Goal: Task Accomplishment & Management: Manage account settings

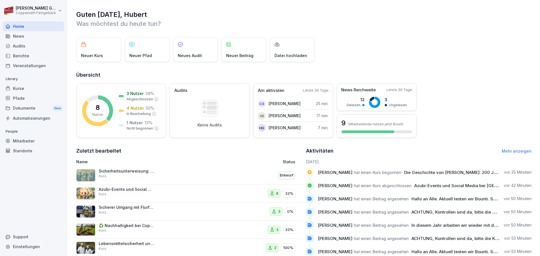
click at [97, 56] on p "Neuer Kurs" at bounding box center [92, 56] width 22 height 6
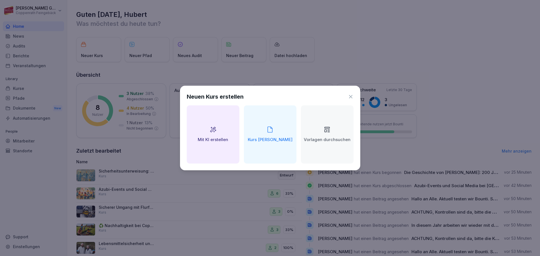
click at [315, 138] on h2 "Vorlagen durchsuchen" at bounding box center [327, 140] width 47 height 6
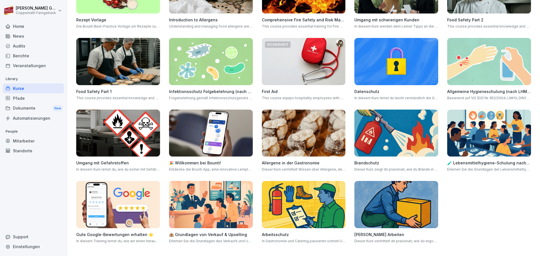
scroll to position [148, 0]
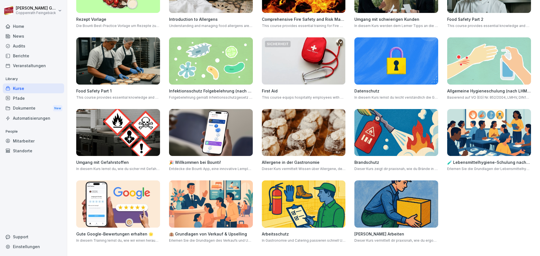
click at [270, 207] on img at bounding box center [304, 204] width 84 height 47
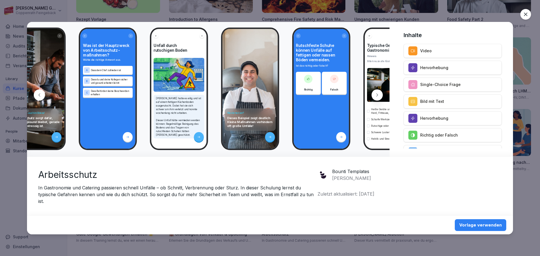
scroll to position [0, 127]
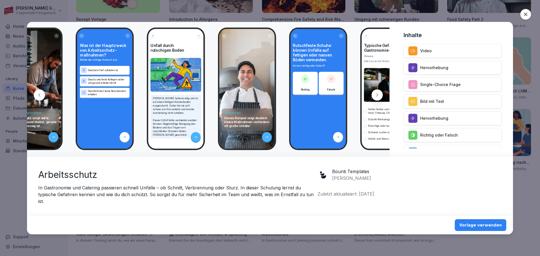
click at [480, 226] on div "Vorlage verwenden" at bounding box center [480, 225] width 42 height 6
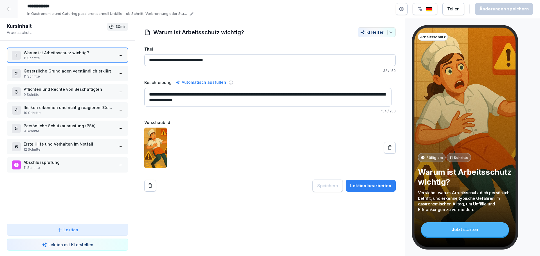
click at [459, 232] on div "Jetzt starten" at bounding box center [465, 230] width 88 height 14
click at [67, 75] on p "11 Schritte" at bounding box center [69, 76] width 90 height 5
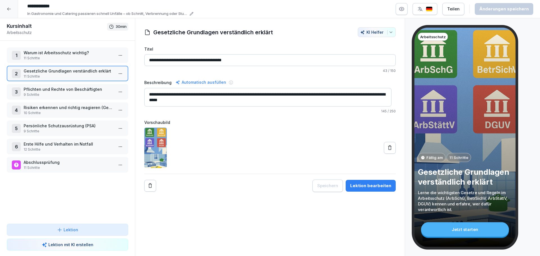
click at [64, 91] on p "Pflichten und Rechte von Beschäftigten" at bounding box center [69, 89] width 90 height 6
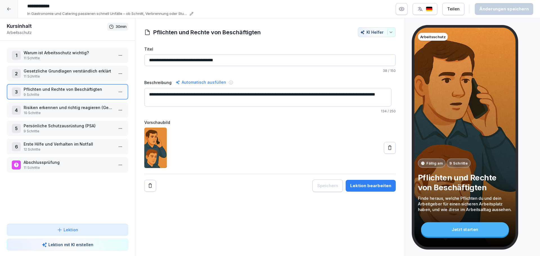
click at [60, 108] on p "Risiken erkennen und richtig reagieren (Gefährdungsbeurteilung)" at bounding box center [69, 108] width 90 height 6
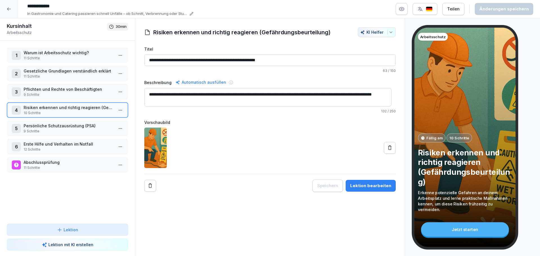
click at [50, 129] on p "9 Schritte" at bounding box center [69, 131] width 90 height 5
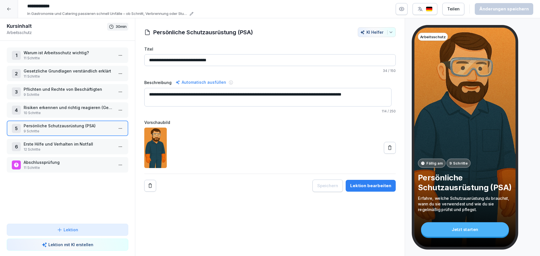
click at [49, 145] on p "Erste Hilfe und Verhalten im Notfall" at bounding box center [69, 144] width 90 height 6
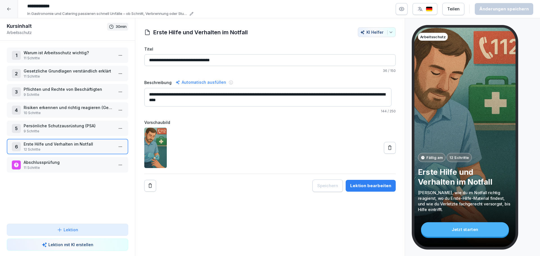
click at [45, 165] on p "Abschlussprüfung" at bounding box center [69, 163] width 90 height 6
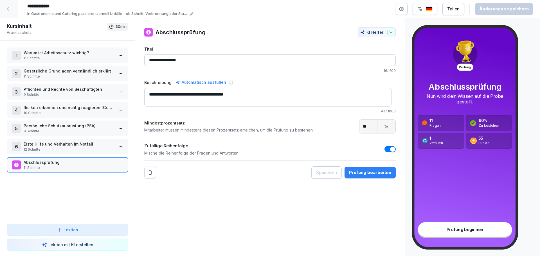
click at [371, 175] on div "Prüfung bearbeiten" at bounding box center [370, 173] width 42 height 6
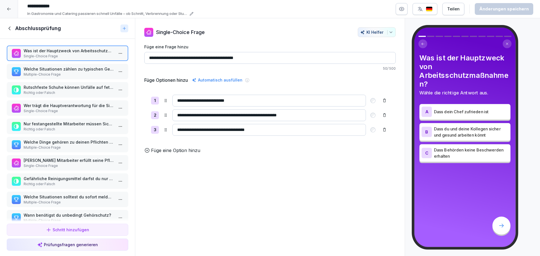
click at [83, 72] on p "Welche Situationen zählen zu typischen Gefahren in der Gastronomie?" at bounding box center [69, 69] width 90 height 6
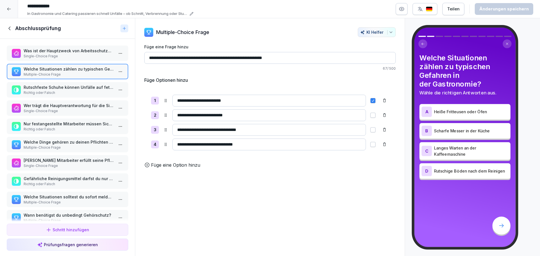
click at [82, 85] on p "Rutschfeste Schuhe können Unfälle auf fettigen oder nassen Böden vermeiden." at bounding box center [69, 87] width 90 height 6
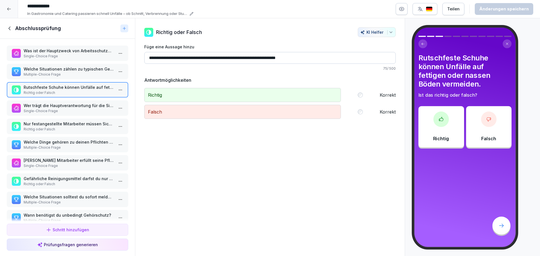
click at [71, 106] on p "Wer trägt die Hauptverantwortung für die Sicherheit am Arbeitsplatz?" at bounding box center [69, 106] width 90 height 6
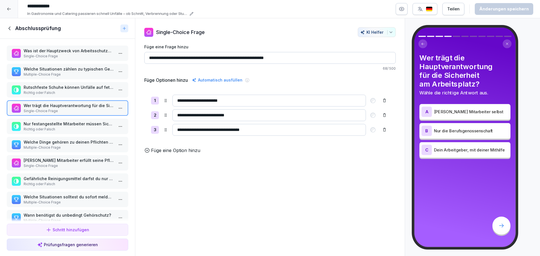
click at [70, 121] on p "Nur festangestellte Mitarbeiter müssen Sicherheits-Schulungen absolvieren." at bounding box center [69, 124] width 90 height 6
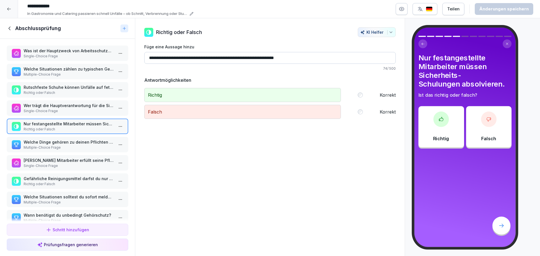
click at [63, 146] on p "Multiple-Choice Frage" at bounding box center [69, 147] width 90 height 5
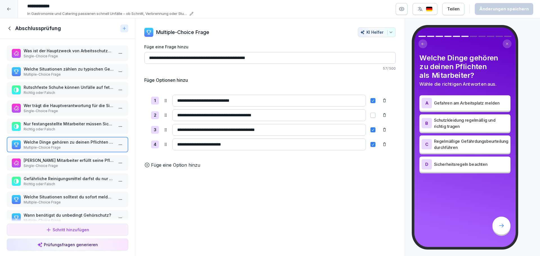
click at [68, 162] on p "Welcher Mitarbeiter erfüllt seine Pflichten richtig?" at bounding box center [69, 161] width 90 height 6
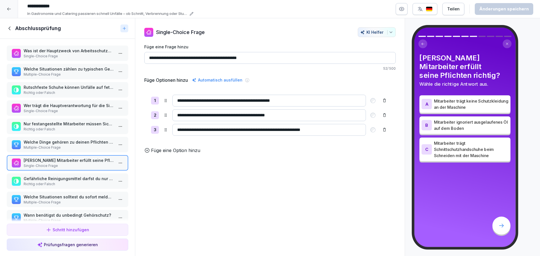
click at [83, 181] on p "Gefährliche Reinigungsmittel darfst du nur verwenden, wenn der Raum gut gelüfte…" at bounding box center [69, 179] width 90 height 6
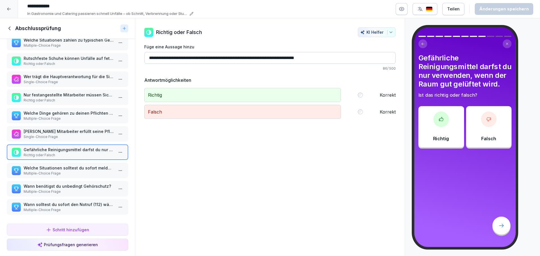
scroll to position [33, 0]
click at [76, 202] on p "Wann solltest du sofort den Notruf (112) wählen?" at bounding box center [69, 205] width 90 height 6
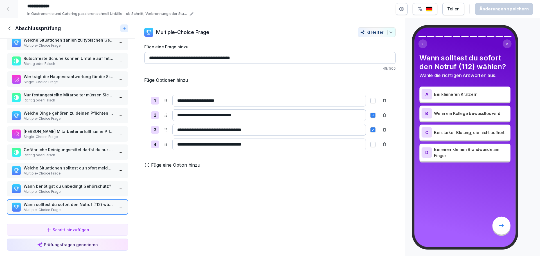
click at [78, 189] on p "Multiple-Choice Frage" at bounding box center [69, 191] width 90 height 5
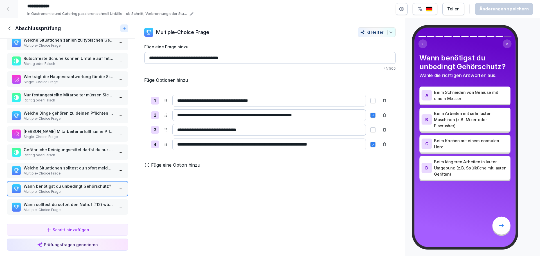
click at [7, 8] on icon at bounding box center [9, 9] width 5 height 5
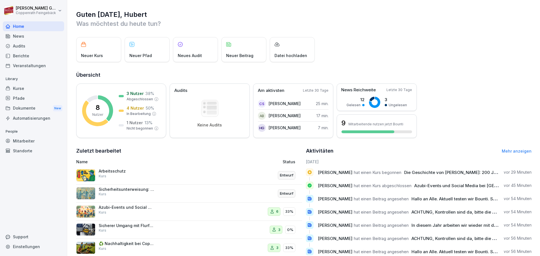
click at [87, 194] on img at bounding box center [85, 193] width 19 height 12
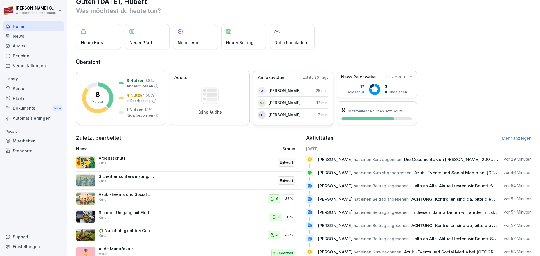
scroll to position [5, 0]
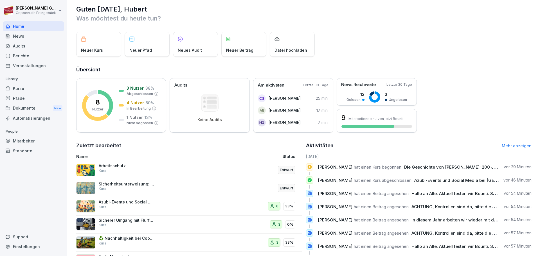
click at [24, 142] on div "Mitarbeiter" at bounding box center [33, 141] width 61 height 10
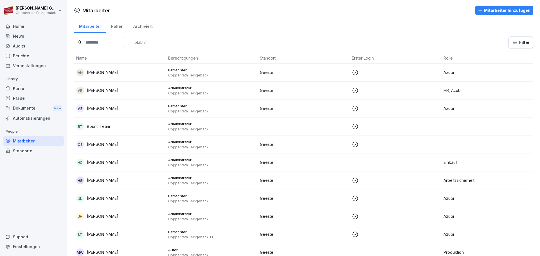
click at [119, 28] on div "Rollen" at bounding box center [117, 26] width 22 height 14
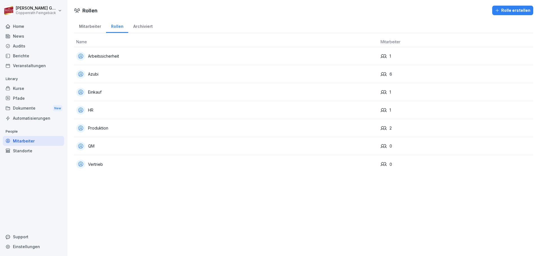
click at [138, 29] on div "Archiviert" at bounding box center [142, 26] width 29 height 14
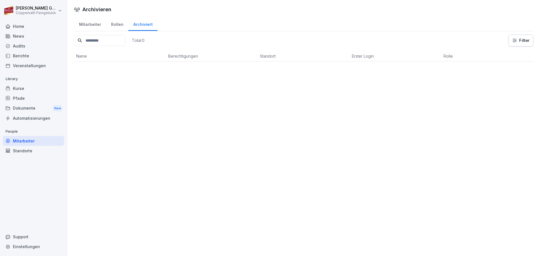
click at [101, 26] on div "Mitarbeiter" at bounding box center [90, 24] width 32 height 14
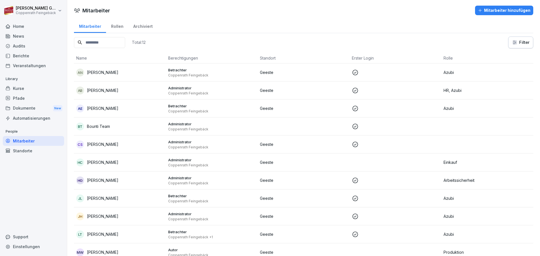
click at [31, 117] on div "Automatisierungen" at bounding box center [33, 118] width 61 height 10
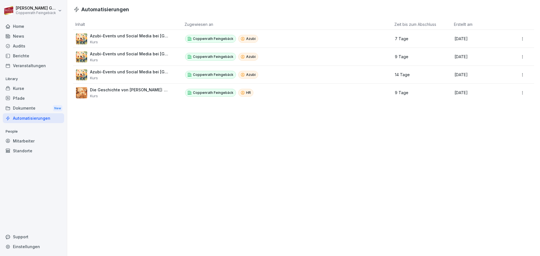
click at [24, 56] on div "Berichte" at bounding box center [33, 56] width 61 height 10
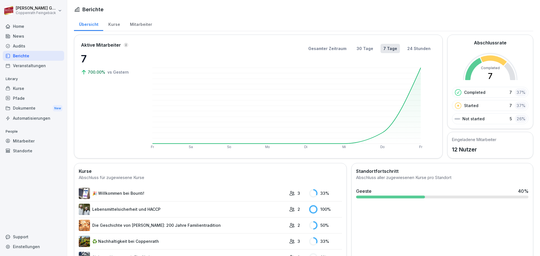
click at [22, 47] on div "Audits" at bounding box center [33, 46] width 61 height 10
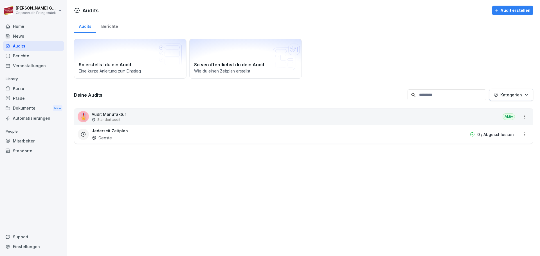
click at [22, 37] on div "News" at bounding box center [33, 36] width 61 height 10
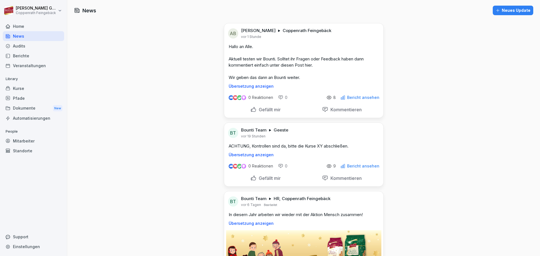
click at [19, 27] on div "Home" at bounding box center [33, 26] width 61 height 10
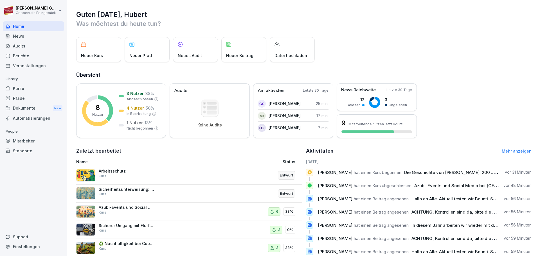
click at [102, 51] on div "Neuer Kurs" at bounding box center [98, 49] width 45 height 25
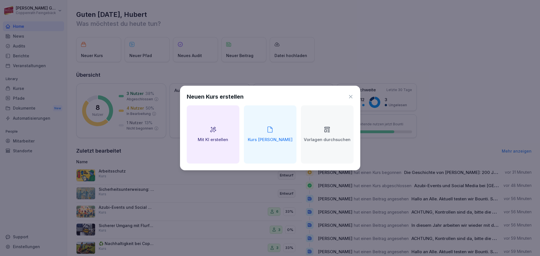
click at [212, 152] on div "Mit KI erstellen" at bounding box center [213, 135] width 53 height 58
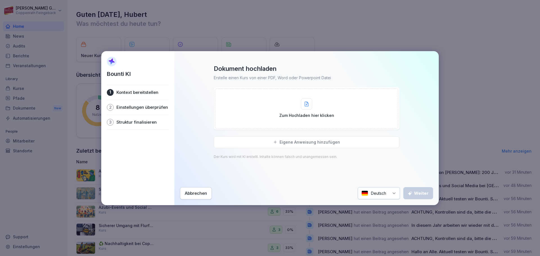
click at [309, 107] on div at bounding box center [306, 103] width 11 height 11
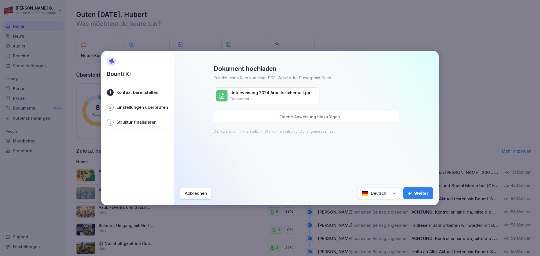
click at [158, 108] on p "Einstellungen überprüfen" at bounding box center [141, 108] width 51 height 6
click at [424, 195] on div "Weiter" at bounding box center [418, 193] width 21 height 6
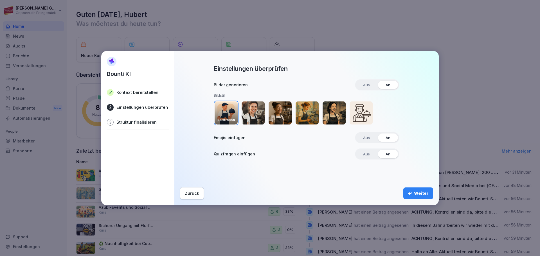
click at [424, 194] on div "Weiter" at bounding box center [418, 193] width 21 height 6
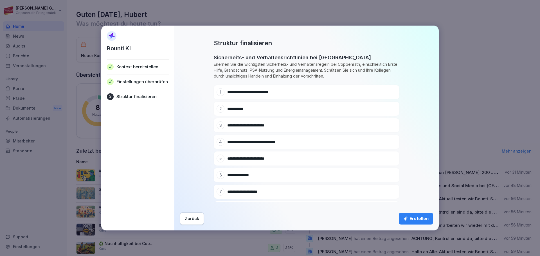
click at [421, 217] on div "Erstellen" at bounding box center [415, 219] width 25 height 6
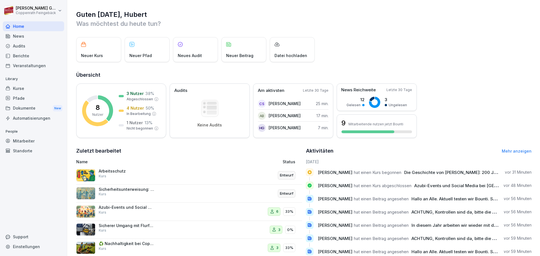
click at [17, 89] on div "Kurse" at bounding box center [33, 89] width 61 height 10
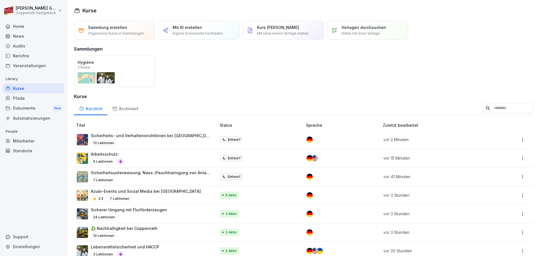
click at [86, 139] on img at bounding box center [82, 139] width 11 height 11
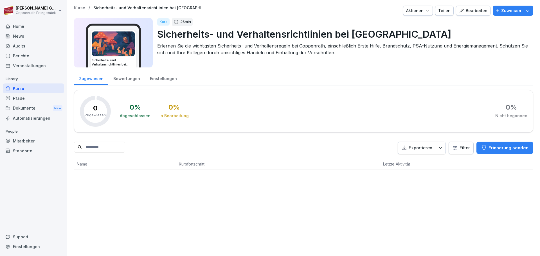
click at [504, 10] on p "Zuweisen" at bounding box center [511, 11] width 20 height 6
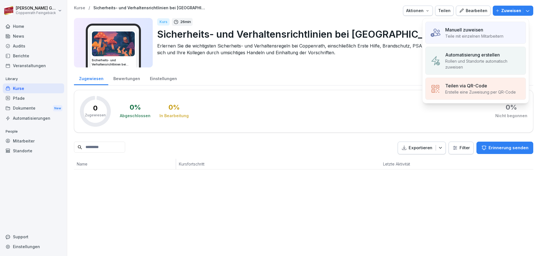
click at [483, 34] on p "Teile mit einzelnen Mitarbeitern" at bounding box center [474, 36] width 58 height 6
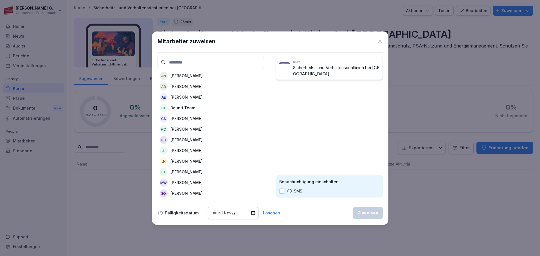
scroll to position [5, 0]
click at [187, 136] on p "[PERSON_NAME]" at bounding box center [187, 139] width 32 height 6
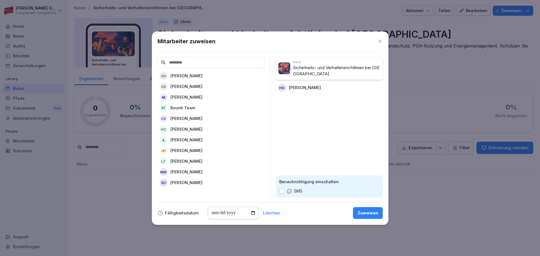
click at [367, 214] on div "Zuweisen" at bounding box center [368, 213] width 21 height 6
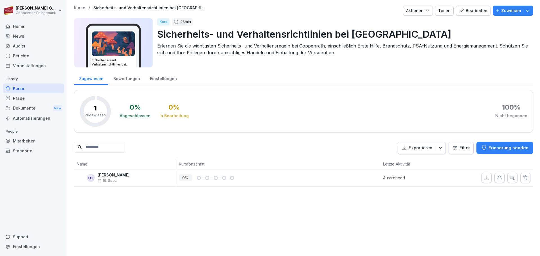
click at [123, 79] on div "Bewertungen" at bounding box center [126, 78] width 37 height 14
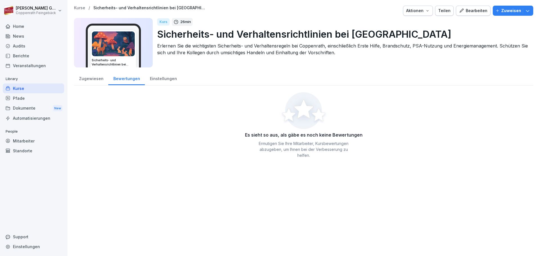
click at [151, 80] on div "Einstellungen" at bounding box center [163, 78] width 37 height 14
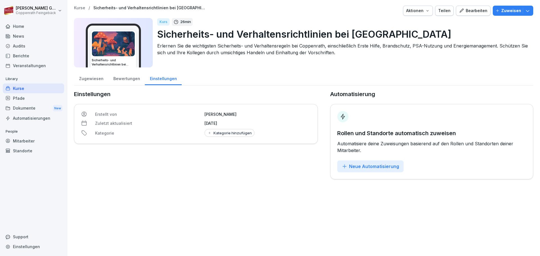
click at [161, 23] on div "Kurs" at bounding box center [163, 21] width 12 height 7
click at [420, 11] on div "Aktionen" at bounding box center [418, 11] width 24 height 6
click at [438, 92] on html "[PERSON_NAME] Feingebäck Home News Audits Berichte Veranstaltungen Library Kurs…" at bounding box center [270, 128] width 540 height 256
click at [421, 14] on button "Aktionen" at bounding box center [418, 11] width 30 height 10
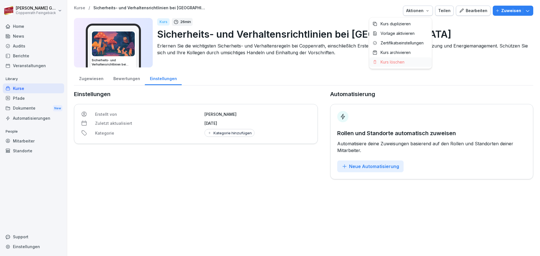
click at [392, 62] on p "Kurs löschen" at bounding box center [393, 62] width 24 height 5
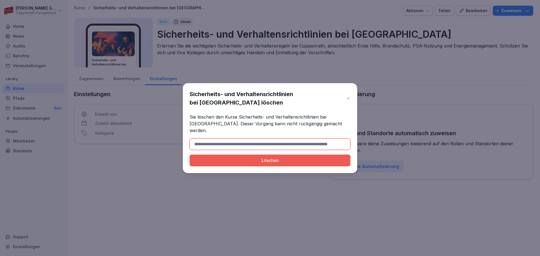
click at [275, 158] on div "Löschen" at bounding box center [270, 161] width 152 height 6
click at [239, 140] on input at bounding box center [270, 144] width 161 height 12
type input "*"
click at [239, 140] on input at bounding box center [270, 144] width 161 height 12
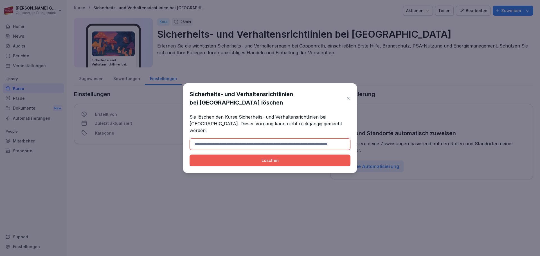
click at [239, 140] on input at bounding box center [270, 144] width 161 height 12
click at [340, 143] on input at bounding box center [270, 144] width 161 height 12
click at [308, 158] on div "Löschen" at bounding box center [270, 161] width 152 height 6
click at [350, 100] on icon at bounding box center [348, 99] width 5 height 6
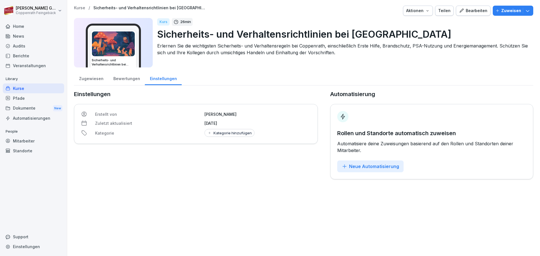
click at [160, 32] on p "Sicherheits- und Verhaltensrichtlinien bei [GEOGRAPHIC_DATA]" at bounding box center [343, 34] width 372 height 14
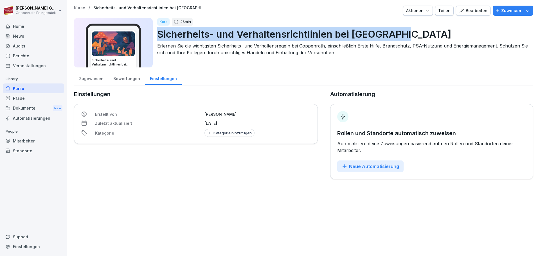
drag, startPoint x: 159, startPoint y: 33, endPoint x: 405, endPoint y: 35, distance: 245.9
click at [405, 35] on p "Sicherheits- und Verhaltensrichtlinien bei [GEOGRAPHIC_DATA]" at bounding box center [343, 34] width 372 height 14
click at [416, 10] on div "Aktionen" at bounding box center [418, 11] width 24 height 6
copy p "Sicherheits- und Verhaltensrichtlinien bei [GEOGRAPHIC_DATA]"
click at [416, 11] on div "Aktionen" at bounding box center [418, 11] width 24 height 6
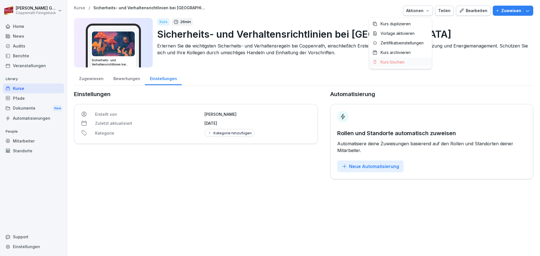
click at [392, 64] on p "Kurs löschen" at bounding box center [393, 62] width 24 height 5
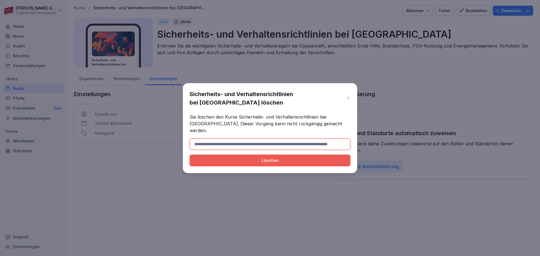
click at [204, 143] on input at bounding box center [270, 144] width 161 height 12
type input "**********"
click at [261, 158] on div "Löschen" at bounding box center [270, 161] width 152 height 6
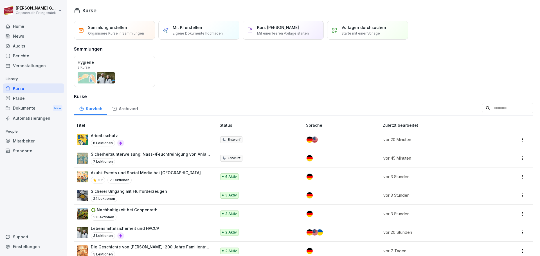
click at [22, 246] on div "Einstellungen" at bounding box center [33, 247] width 61 height 10
select select "**"
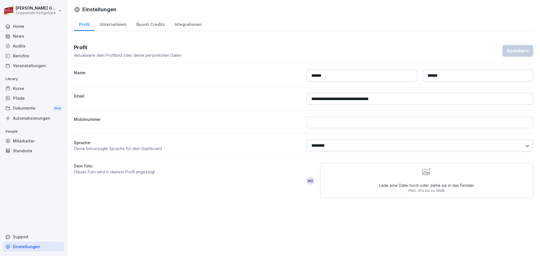
click at [154, 27] on div "Bounti Credits" at bounding box center [150, 24] width 38 height 14
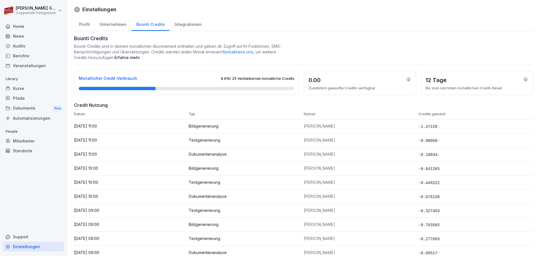
click at [24, 28] on div "Home" at bounding box center [33, 26] width 61 height 10
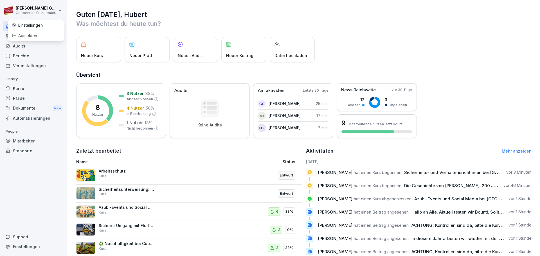
click at [60, 12] on html "[PERSON_NAME] Feingebäck Home News Audits Berichte Veranstaltungen Library Kurs…" at bounding box center [270, 128] width 540 height 256
click at [22, 37] on div "Abmelden" at bounding box center [36, 35] width 56 height 10
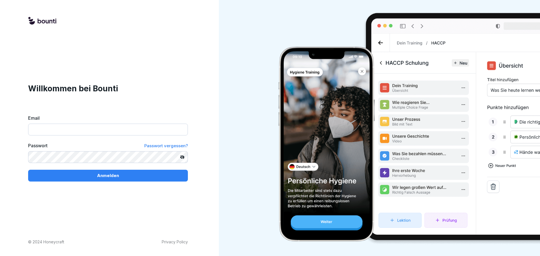
type input "**********"
